Goal: Navigation & Orientation: Find specific page/section

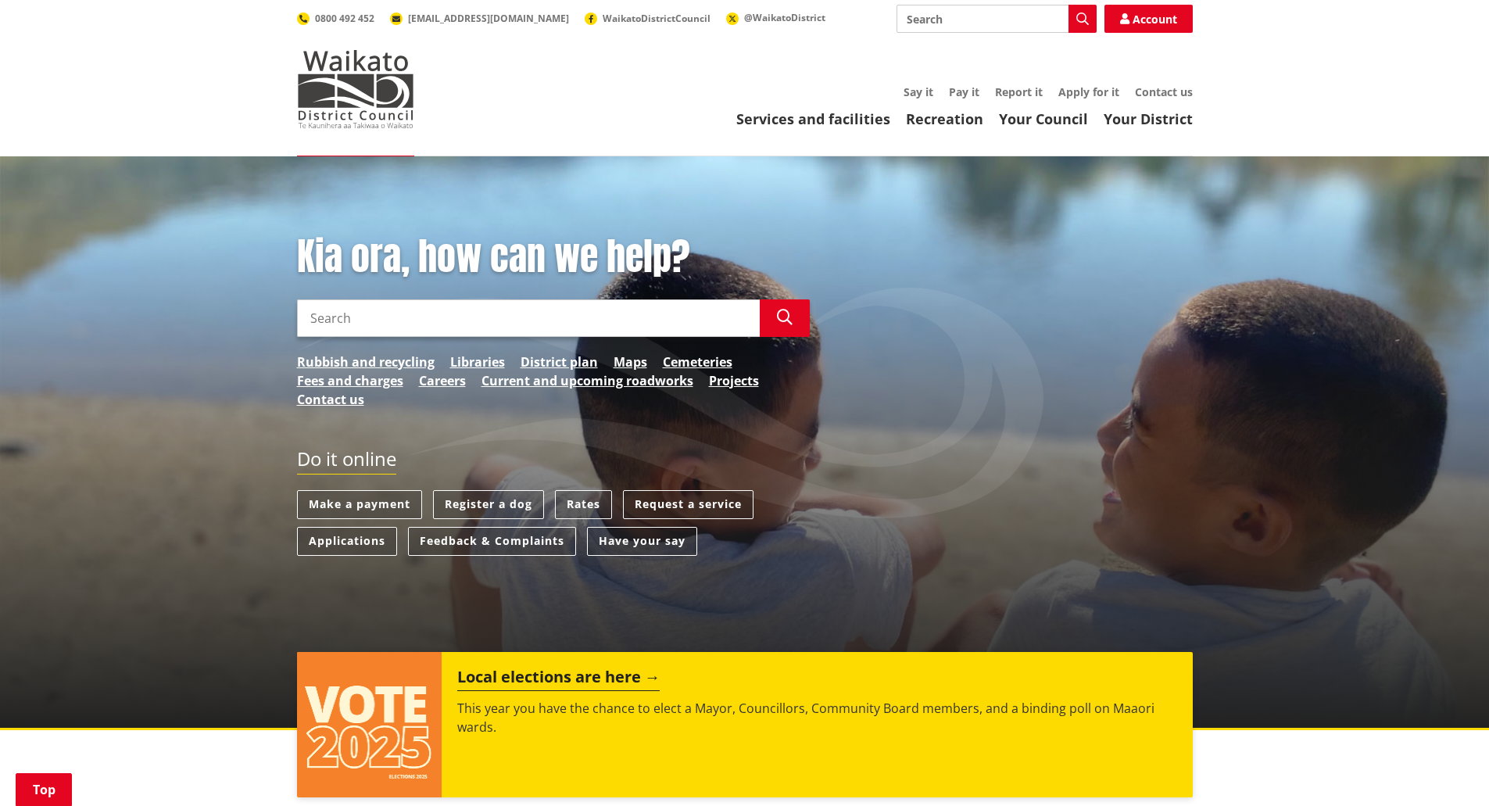
scroll to position [234, 0]
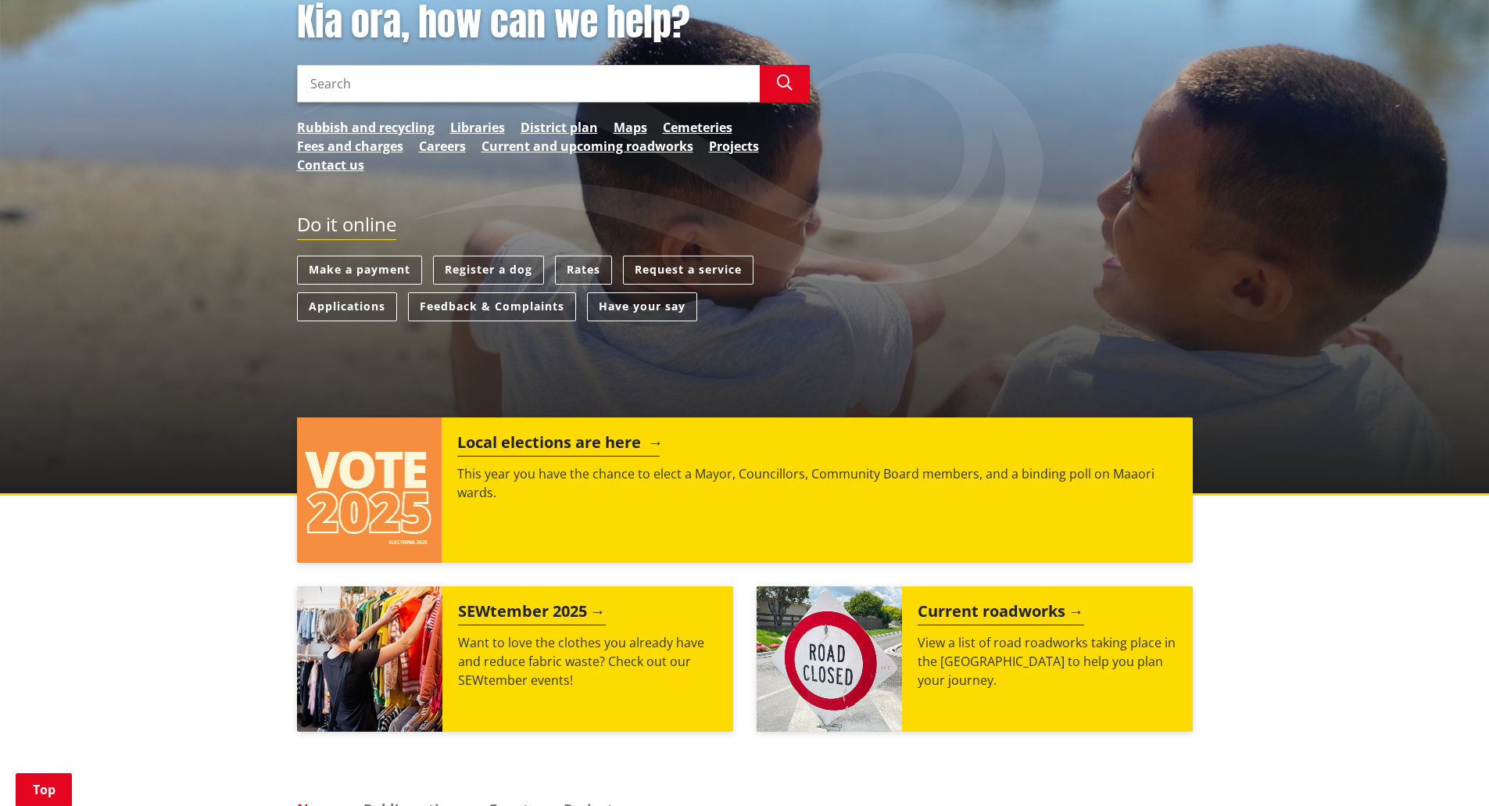
click at [555, 448] on h2 "Local elections are here" at bounding box center [558, 444] width 202 height 23
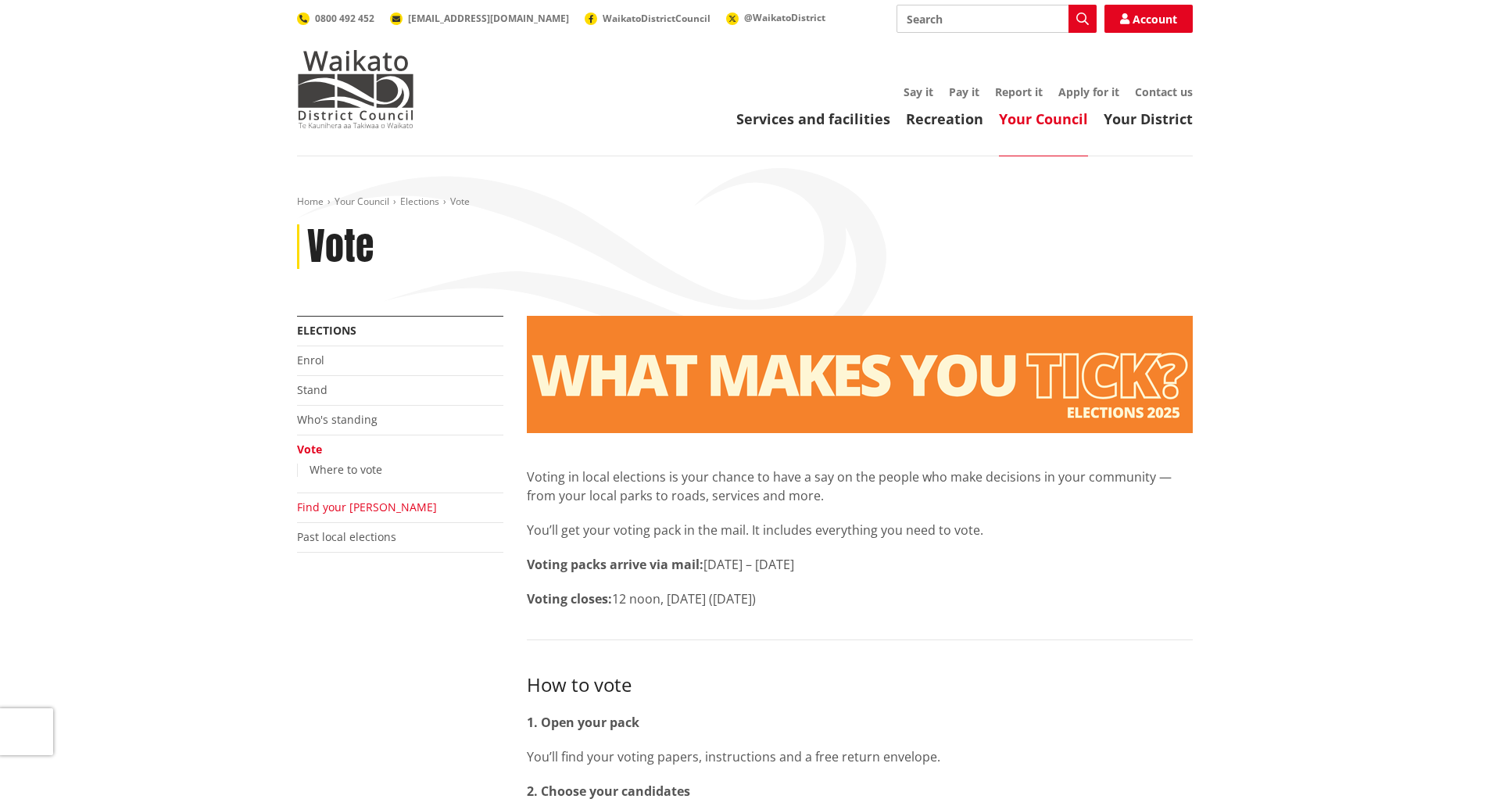
click at [333, 508] on link "Find your [PERSON_NAME]" at bounding box center [367, 506] width 140 height 15
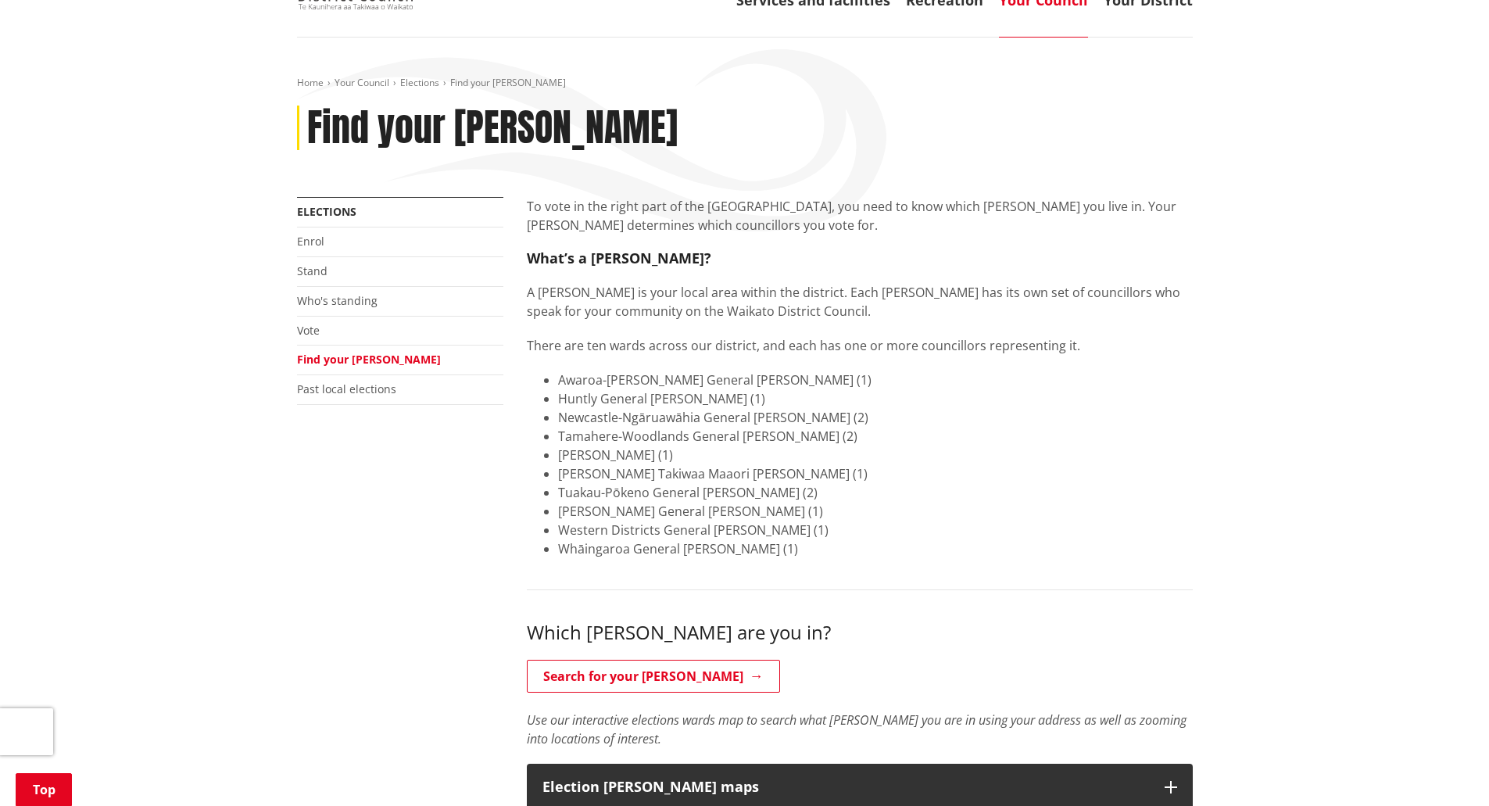
scroll to position [234, 0]
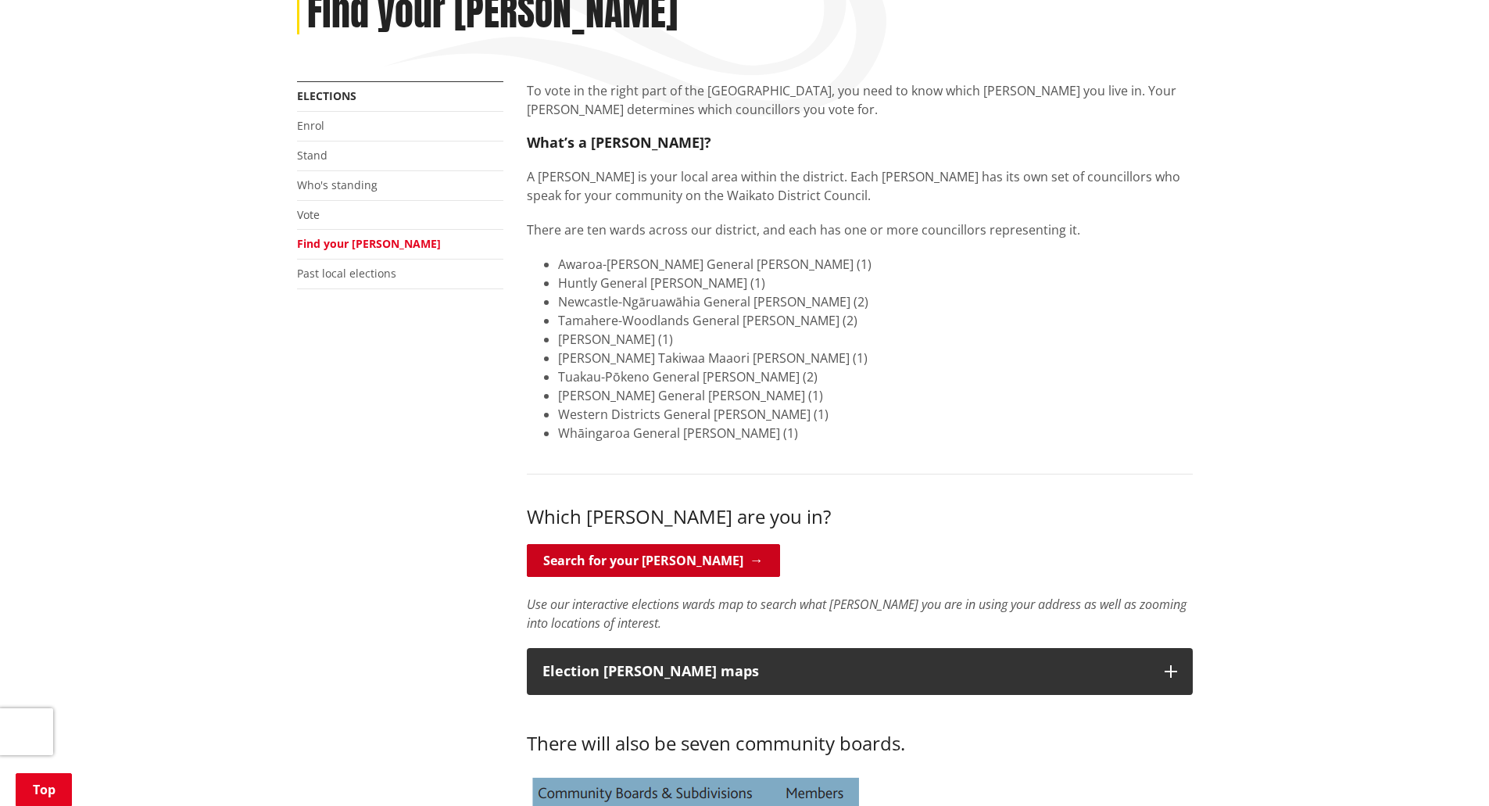
click at [621, 561] on link "Search for your [PERSON_NAME]" at bounding box center [653, 560] width 253 height 33
